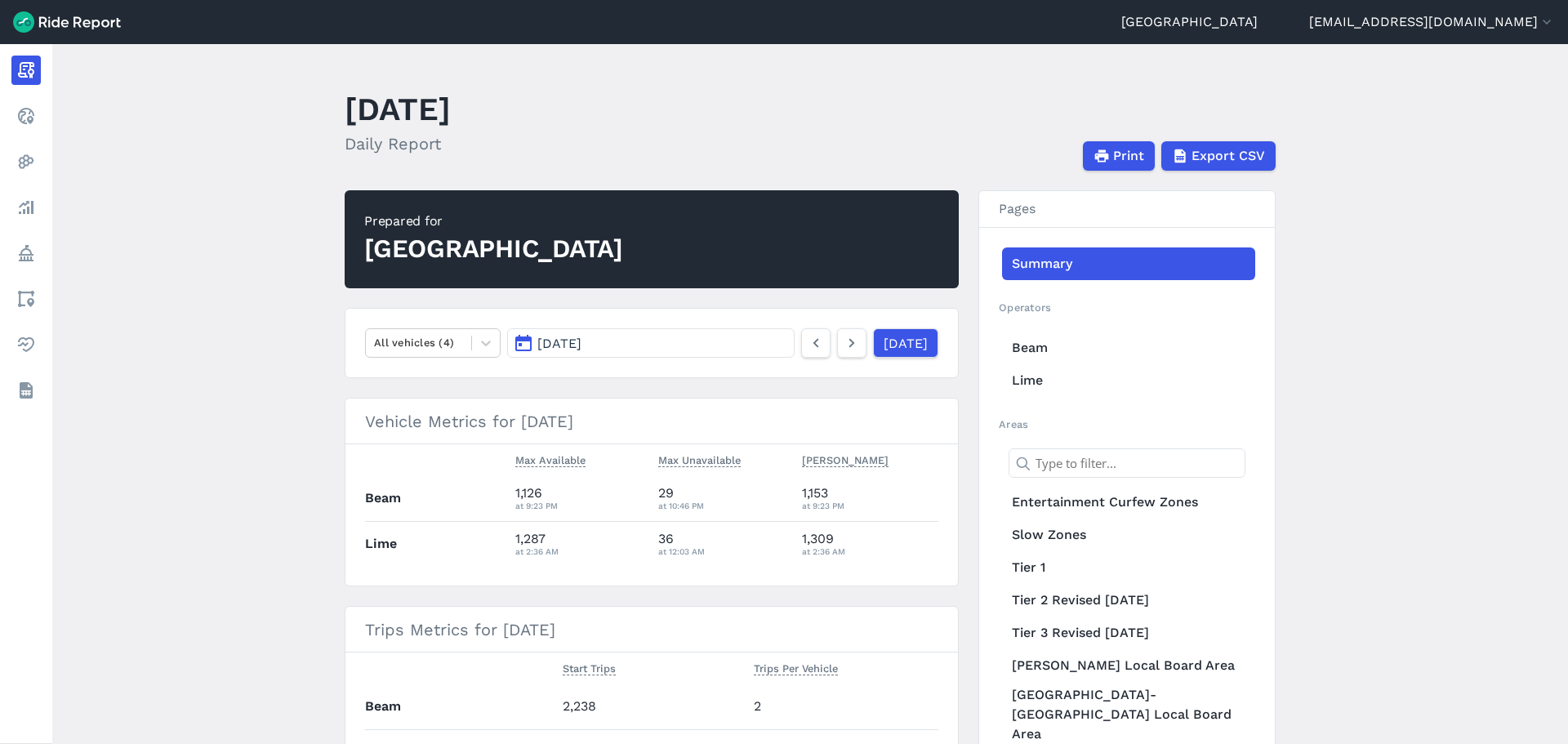
click at [581, 351] on button "[DATE]" at bounding box center [651, 343] width 287 height 29
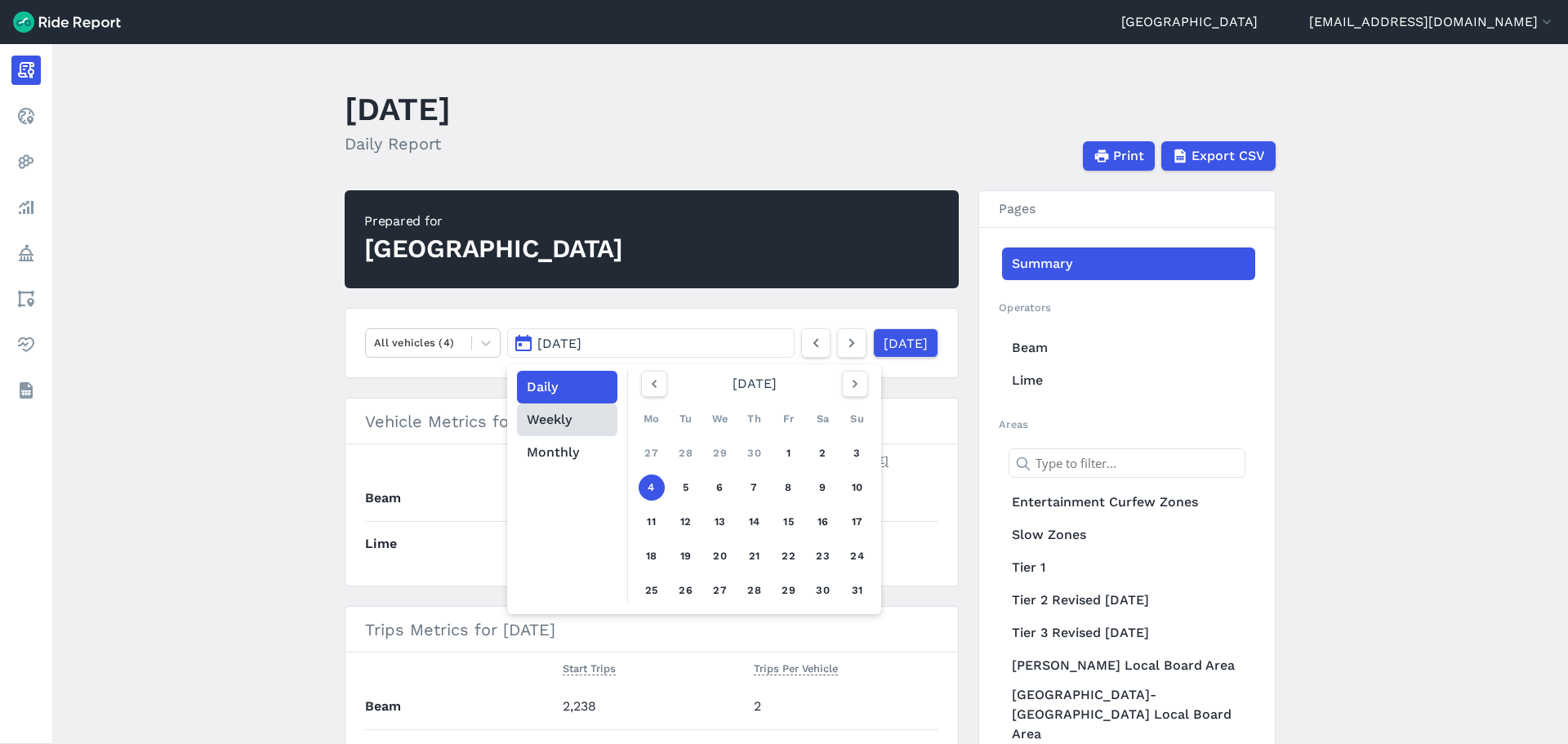
click at [560, 425] on button "Weekly" at bounding box center [566, 420] width 100 height 32
click at [851, 383] on icon "button" at bounding box center [855, 383] width 16 height 16
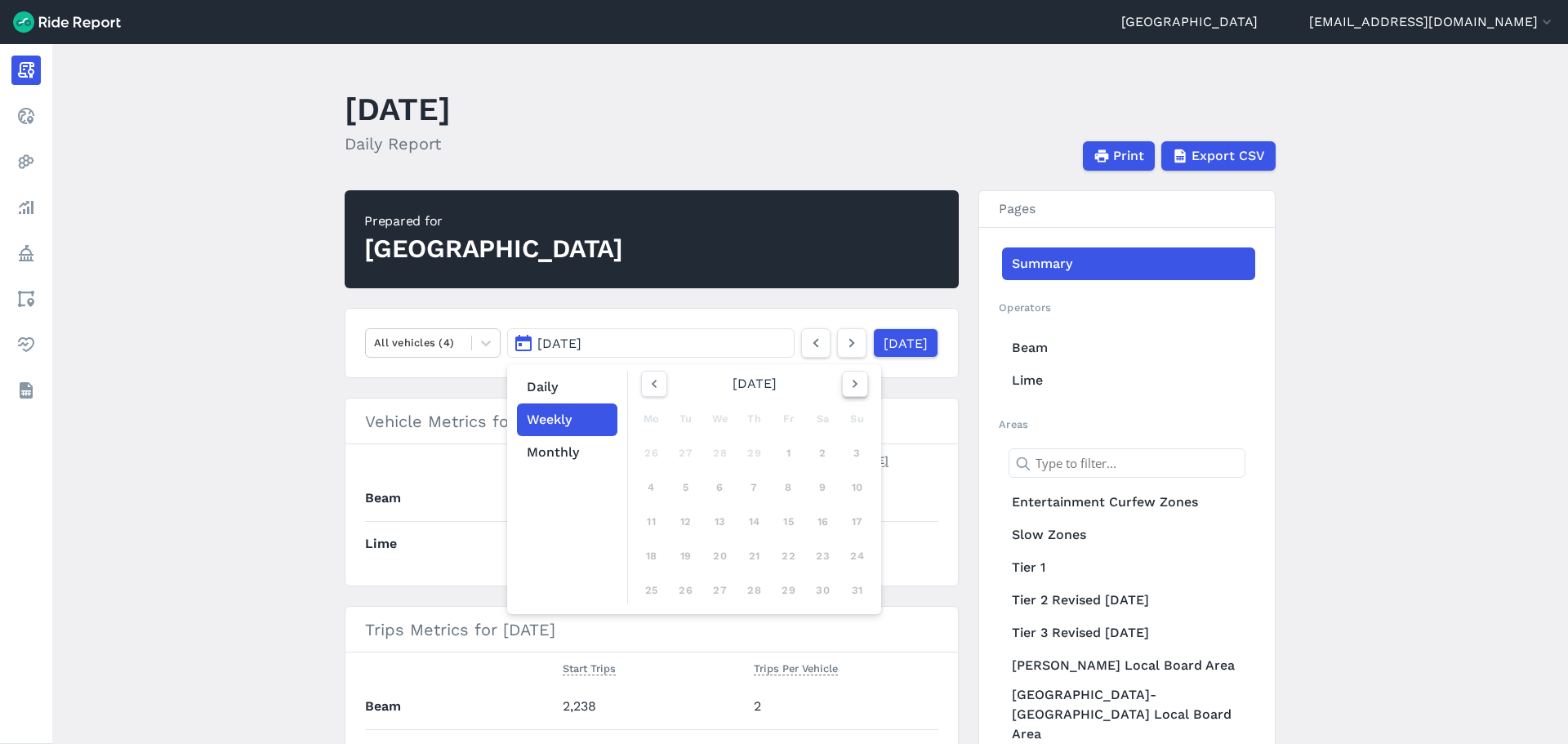
click at [851, 383] on icon "button" at bounding box center [855, 383] width 16 height 16
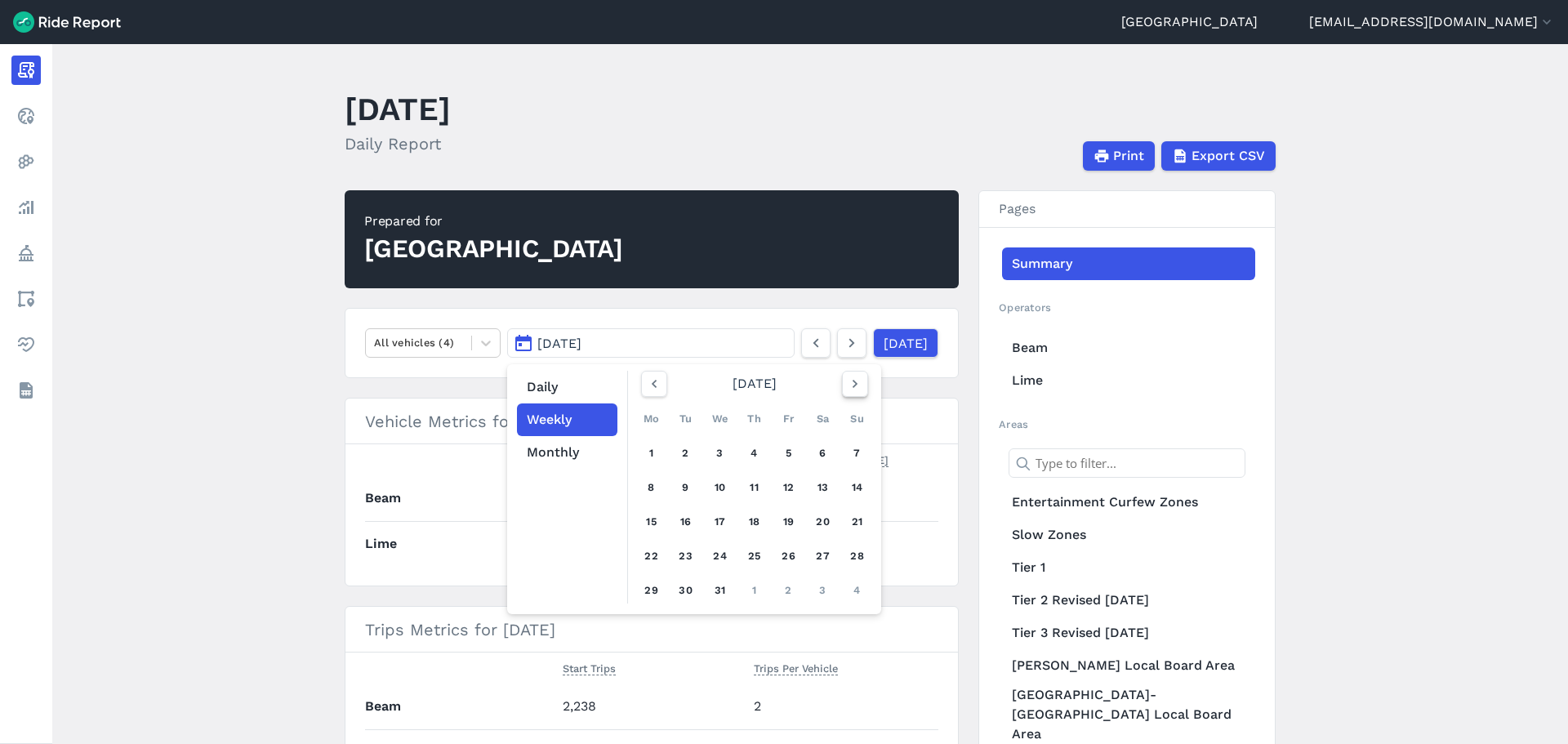
click at [851, 383] on icon "button" at bounding box center [855, 383] width 16 height 16
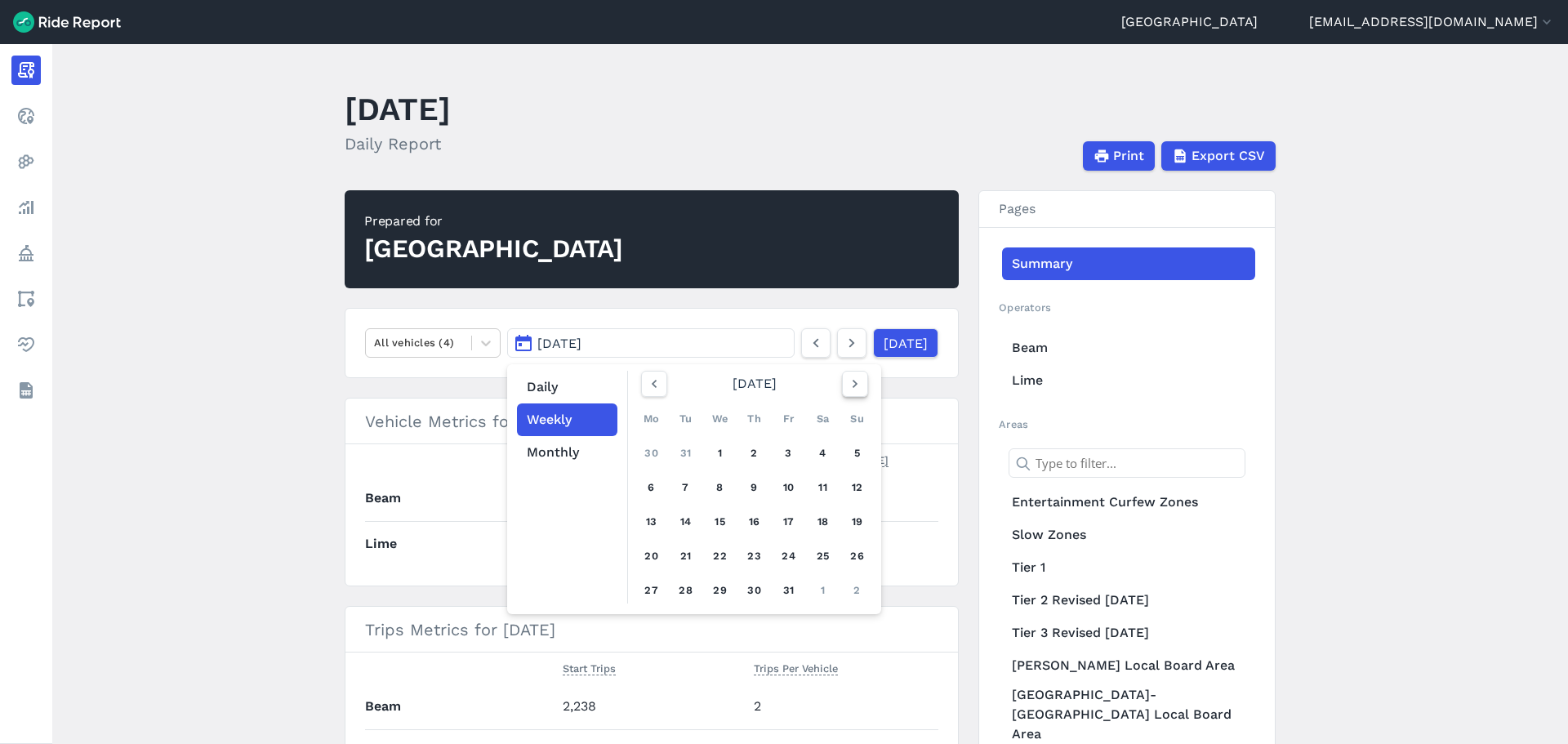
click at [851, 383] on icon "button" at bounding box center [855, 383] width 16 height 16
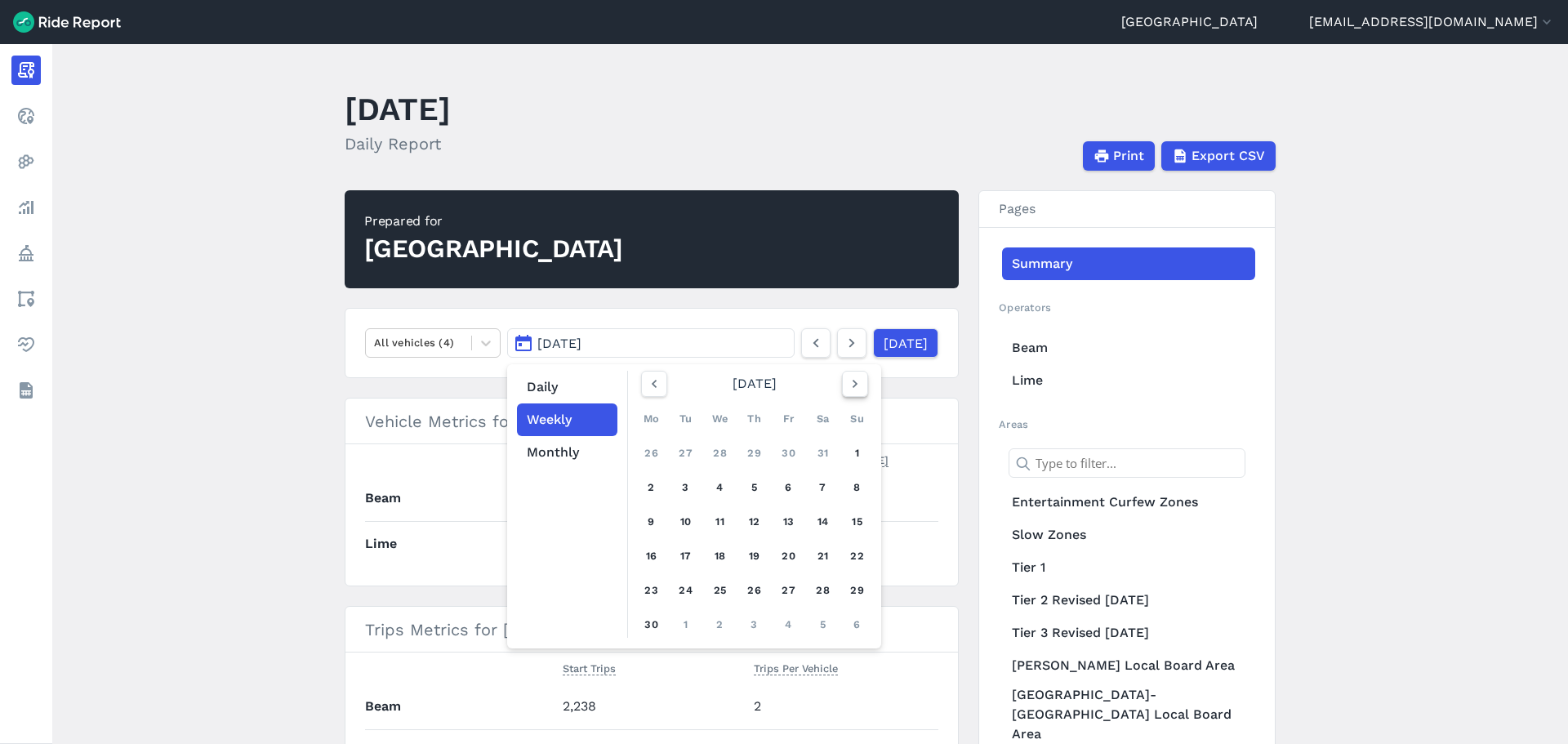
click at [851, 383] on icon "button" at bounding box center [855, 383] width 16 height 16
click at [656, 384] on icon "button" at bounding box center [654, 383] width 16 height 16
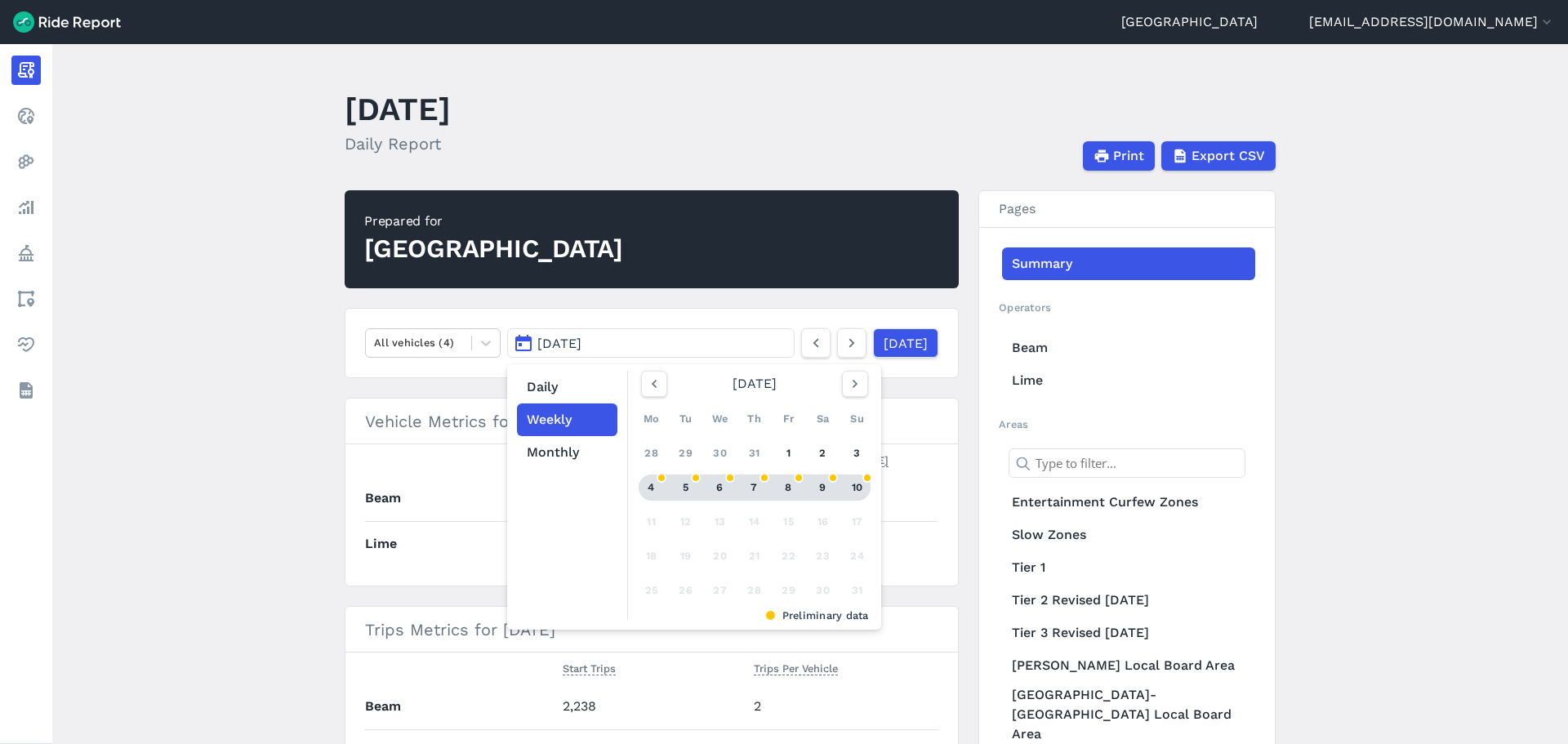
click at [729, 492] on div "6" at bounding box center [720, 487] width 27 height 27
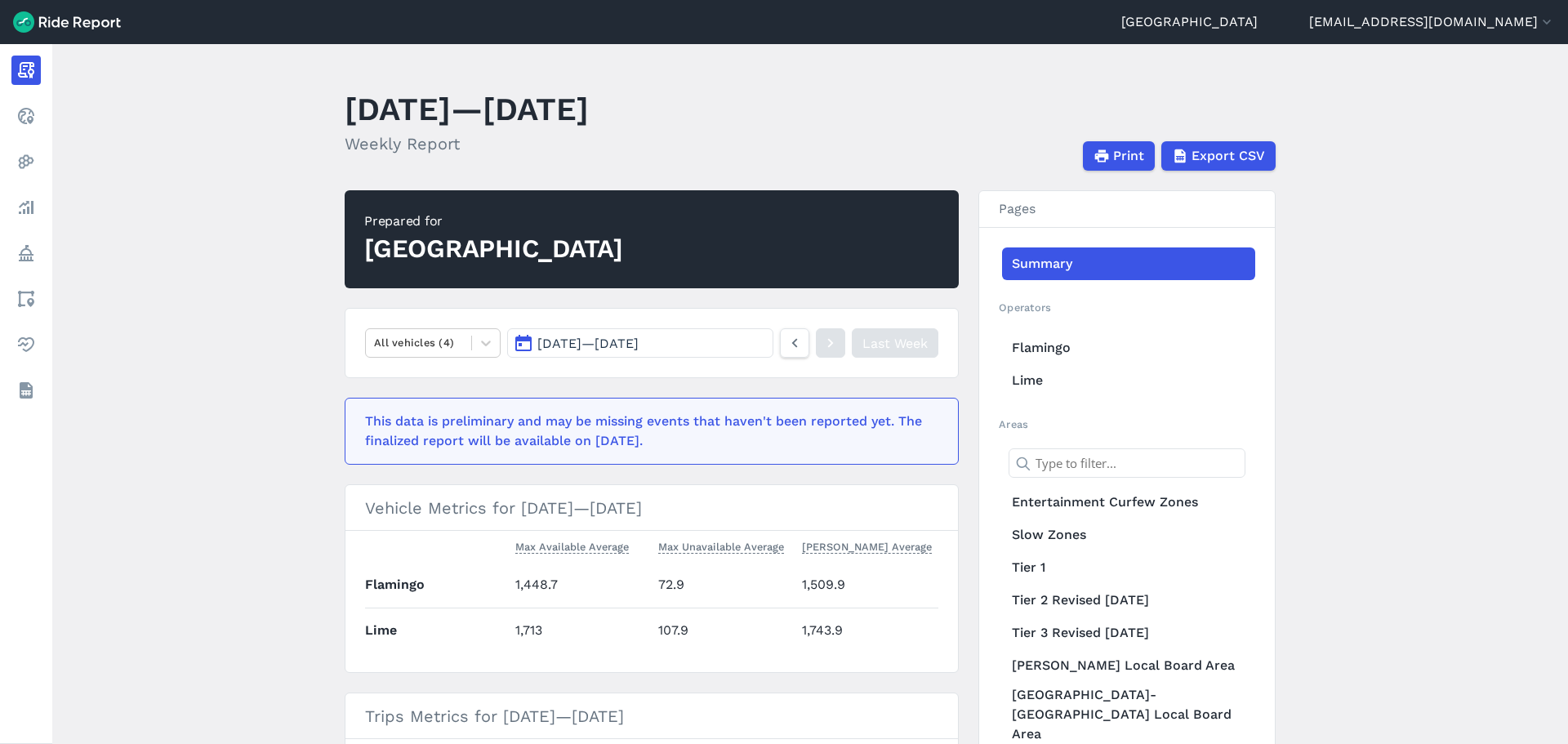
click at [266, 427] on main "[DATE]—[DATE] Weekly Report Print Export CSV Prepared for Auckland All vehicles…" at bounding box center [810, 394] width 1516 height 700
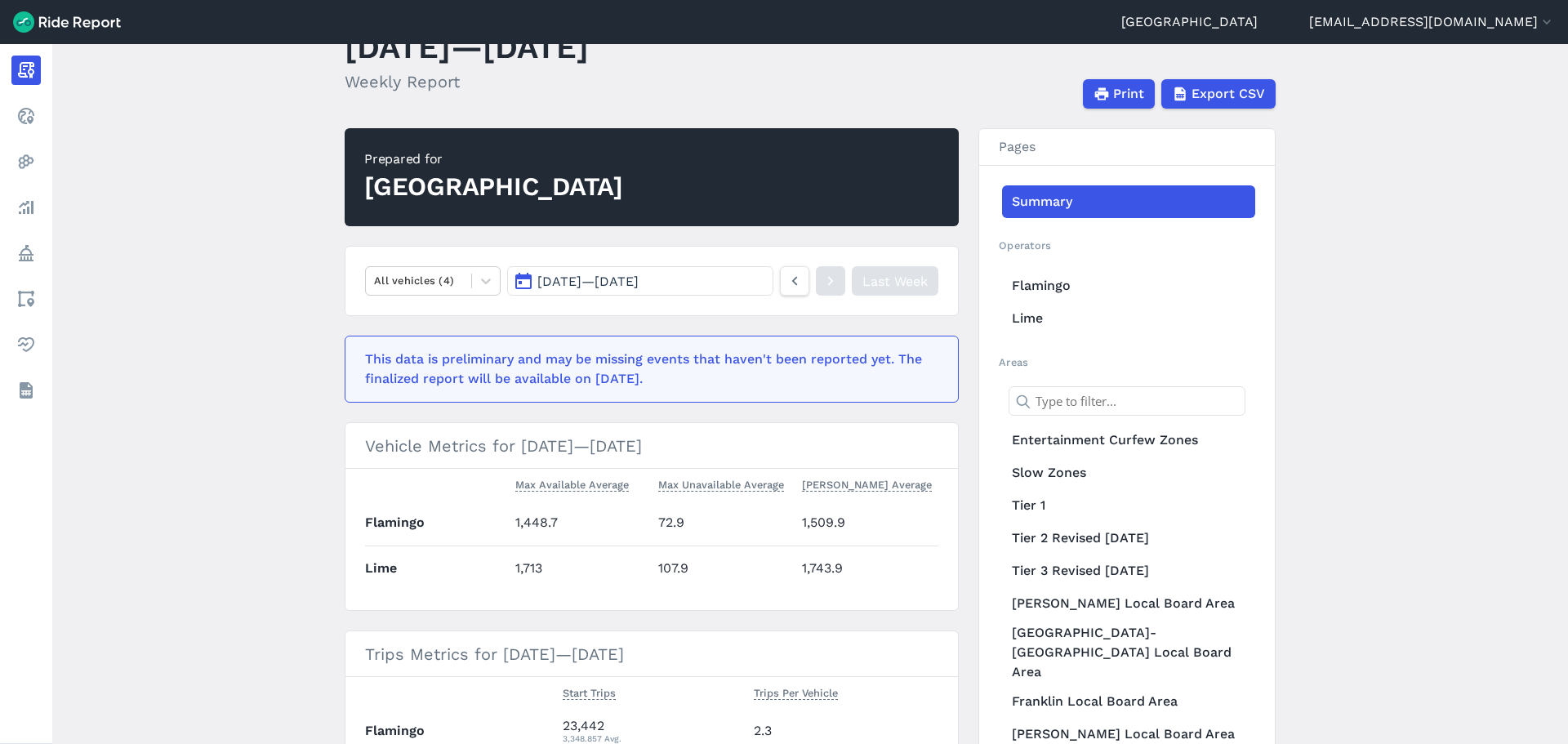
scroll to position [241, 0]
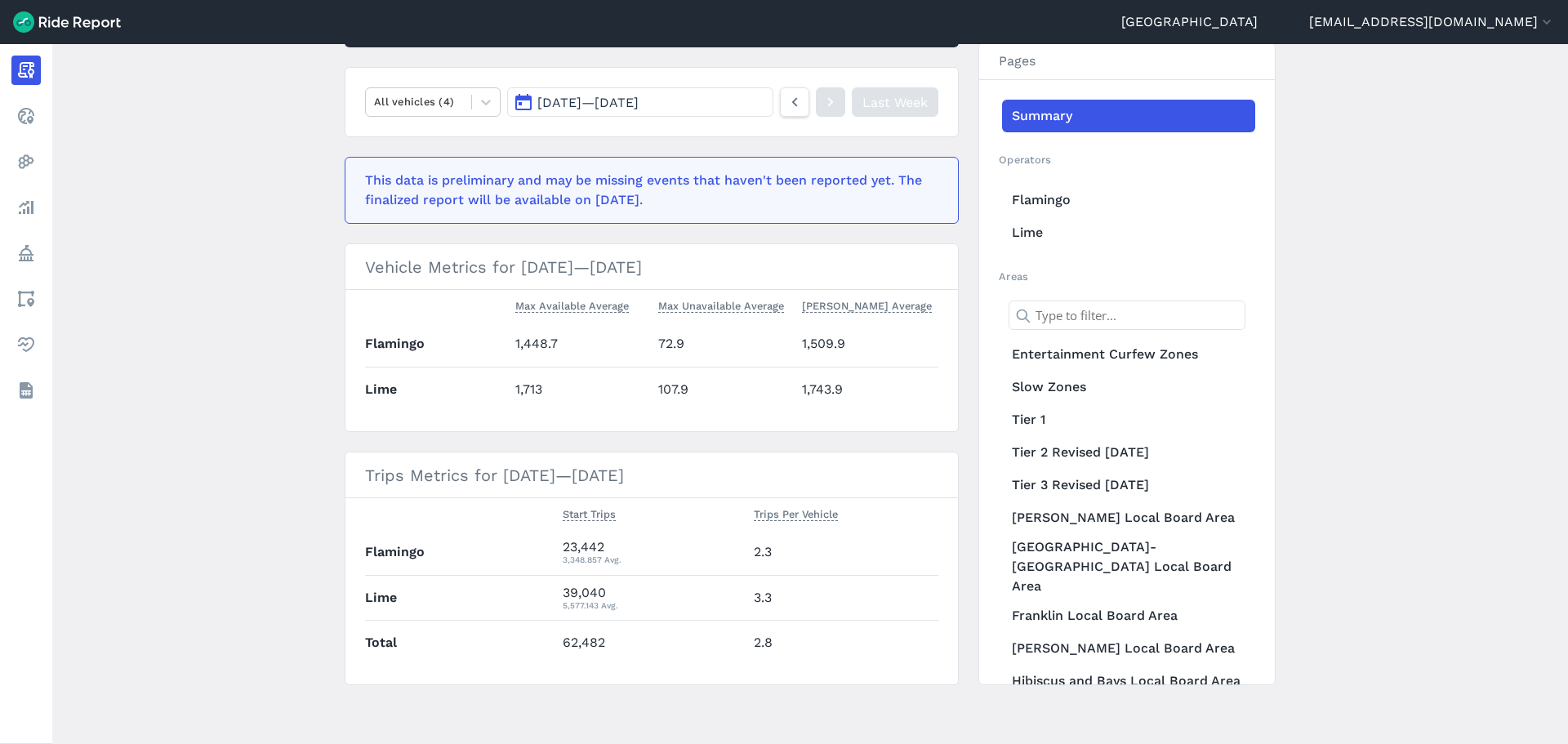
click at [266, 429] on main "[DATE]—[DATE] Weekly Report Print Export CSV Prepared for Auckland All vehicles…" at bounding box center [810, 394] width 1516 height 700
